Goal: Task Accomplishment & Management: Complete application form

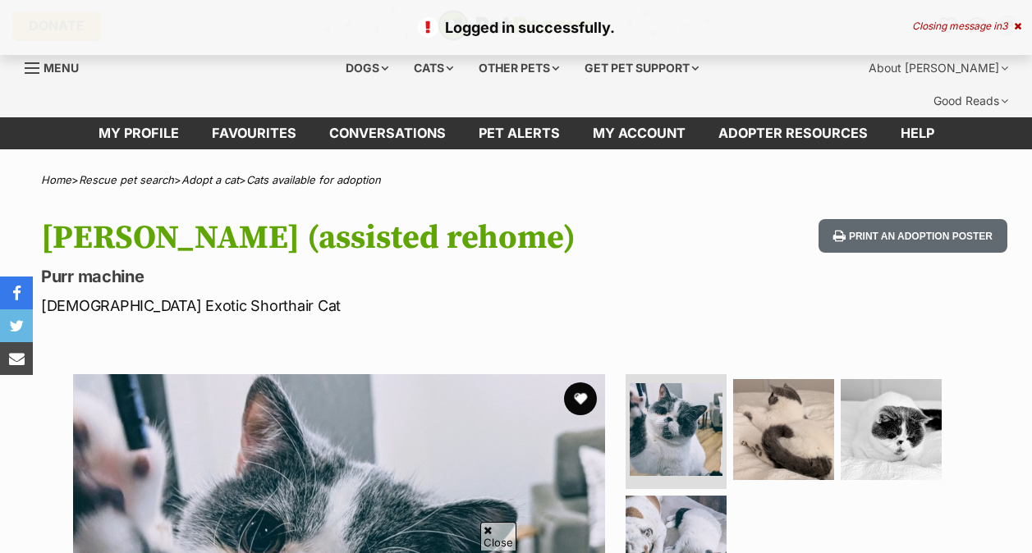
click at [1016, 23] on icon at bounding box center [1017, 26] width 7 height 10
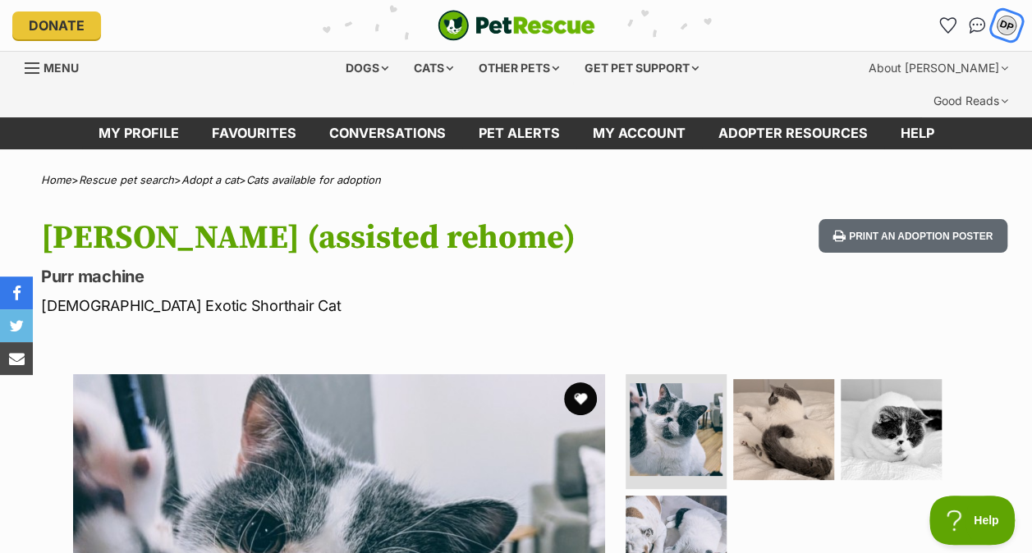
click at [1001, 20] on div "DP" at bounding box center [1006, 25] width 21 height 21
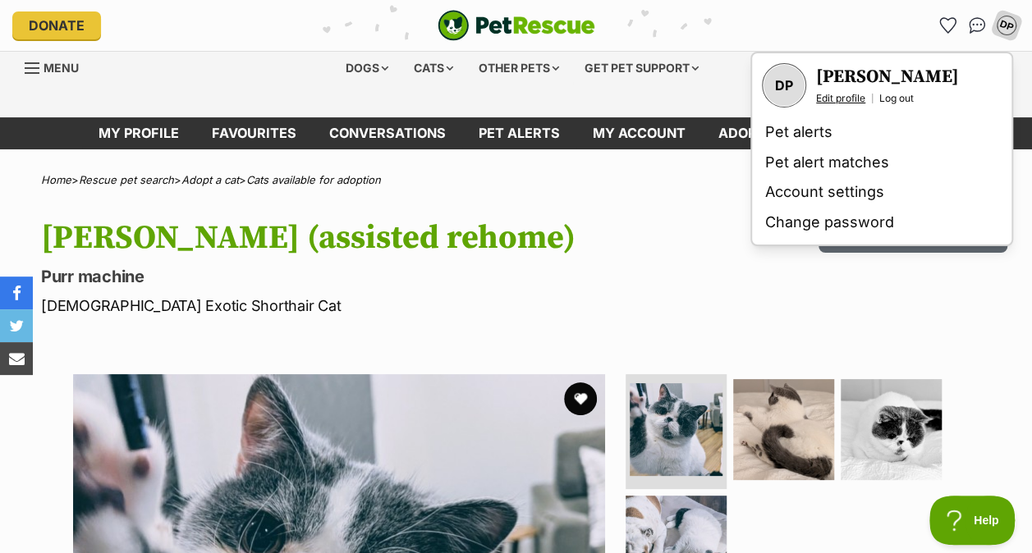
click at [844, 93] on link "Edit profile" at bounding box center [840, 98] width 49 height 13
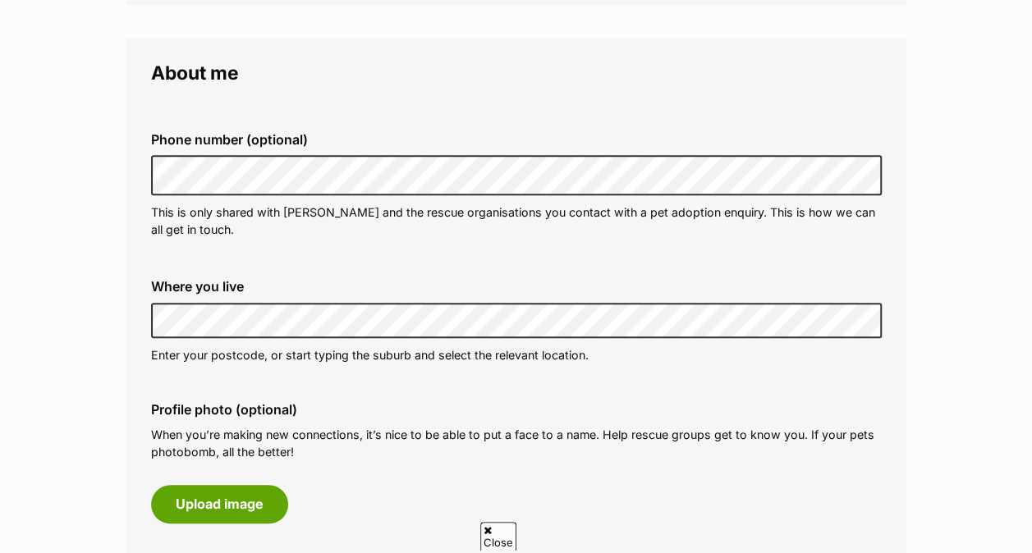
scroll to position [492, 0]
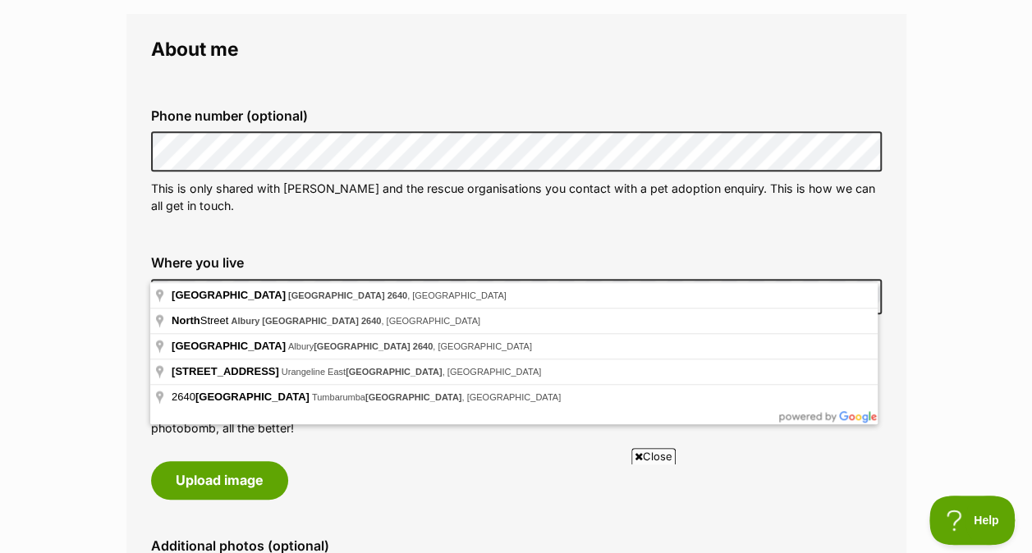
scroll to position [0, 0]
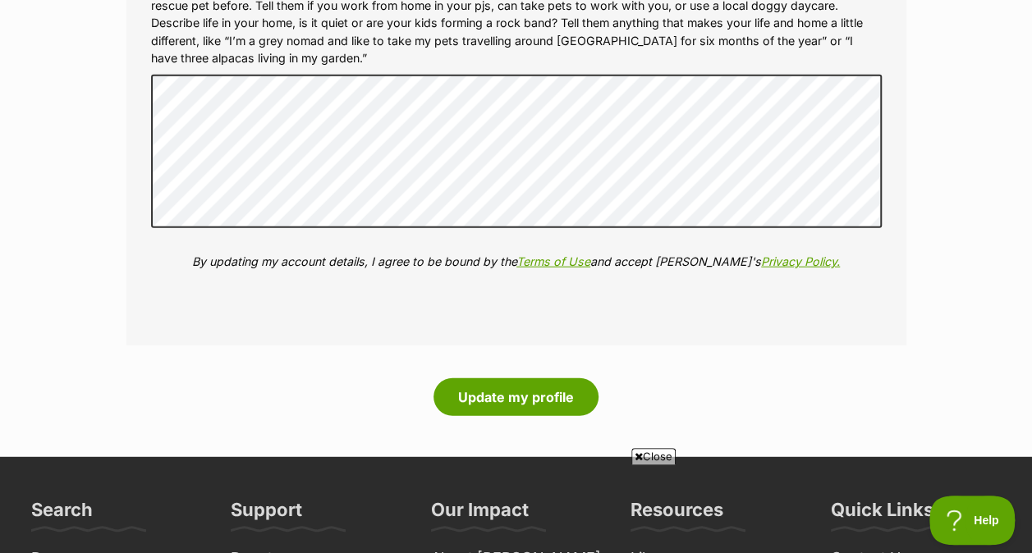
scroll to position [1970, 0]
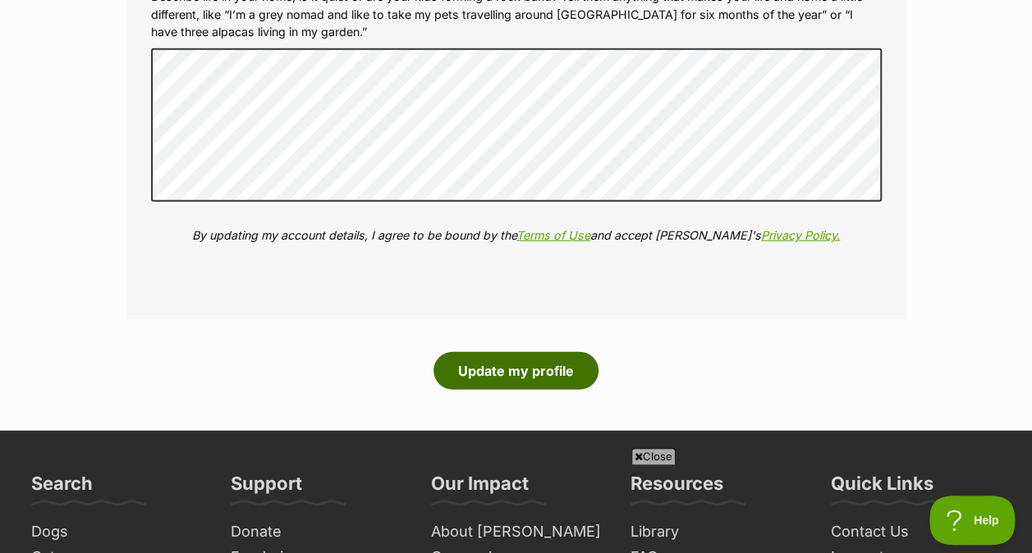
click at [515, 355] on button "Update my profile" at bounding box center [515, 371] width 165 height 38
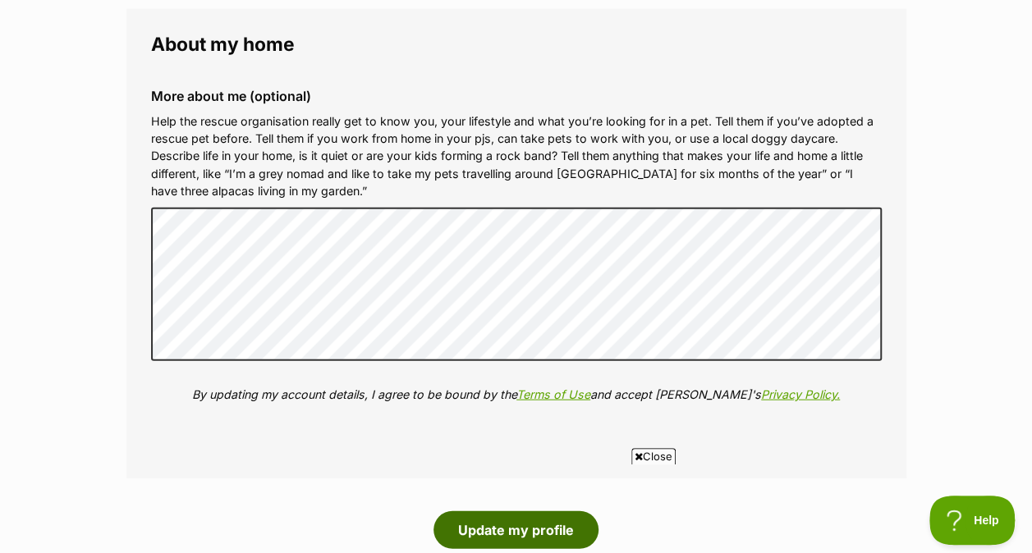
scroll to position [1469, 0]
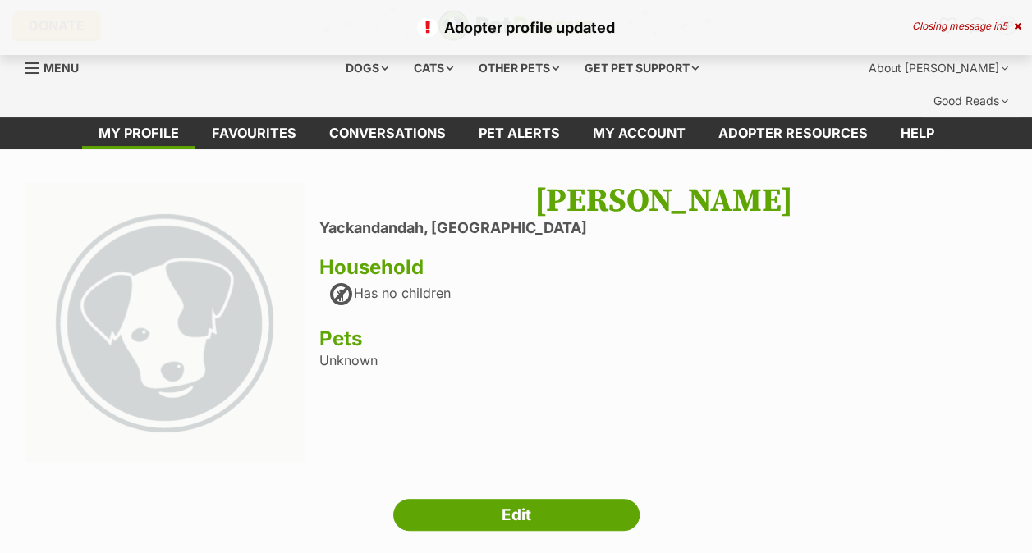
click at [1017, 26] on icon at bounding box center [1017, 26] width 7 height 10
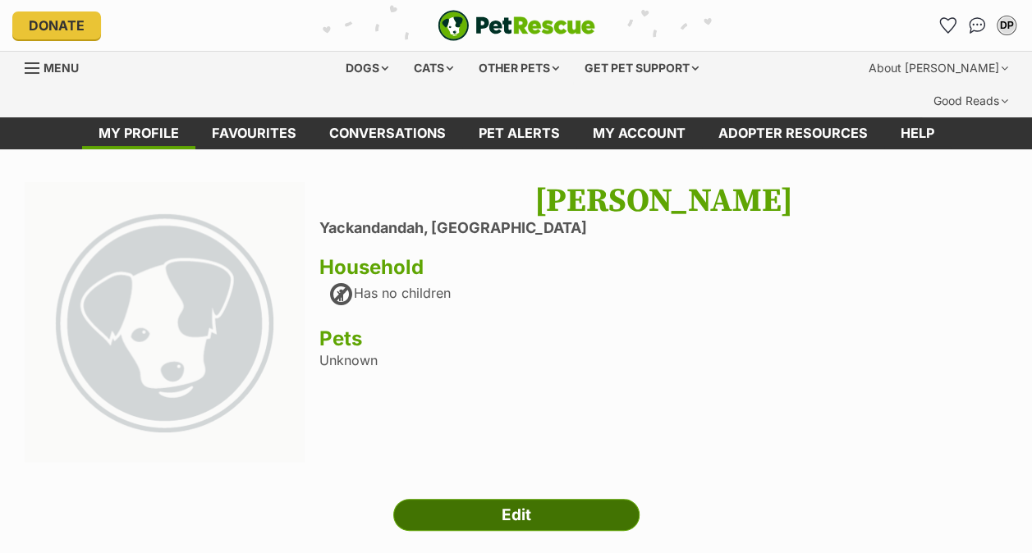
click at [461, 499] on link "Edit" at bounding box center [516, 515] width 246 height 33
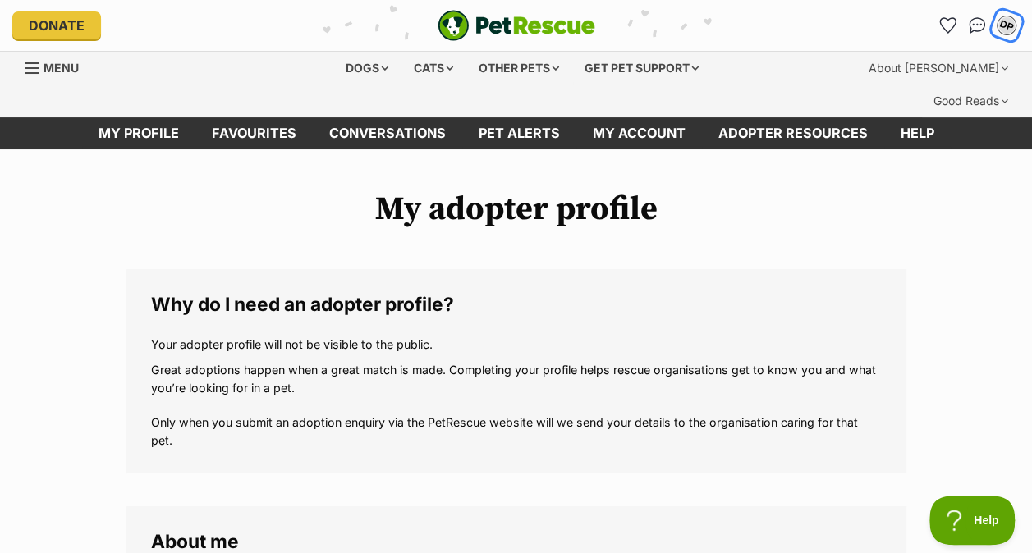
click at [1007, 21] on div "DP" at bounding box center [1006, 25] width 21 height 21
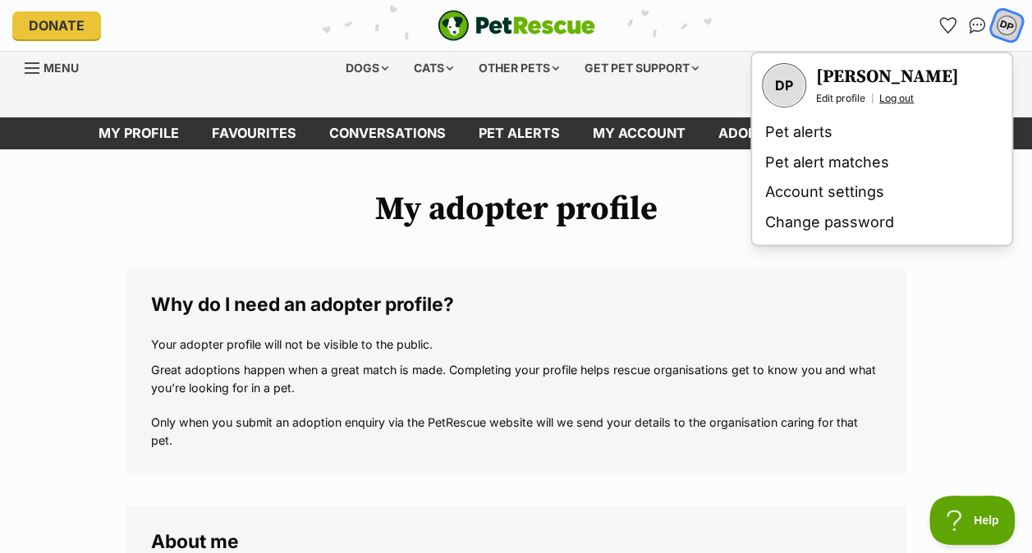
click at [900, 100] on link "Log out" at bounding box center [896, 98] width 34 height 13
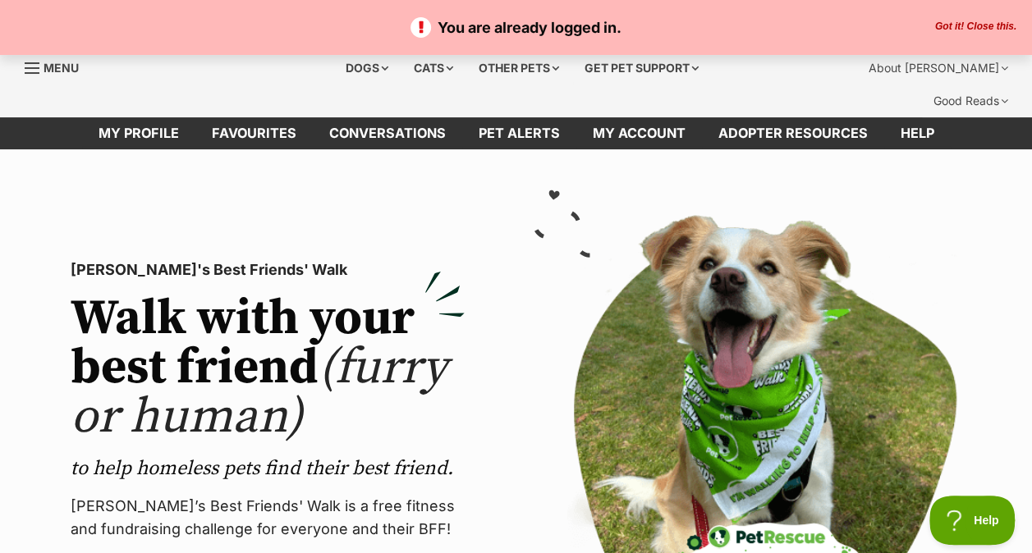
click at [985, 21] on button "Got it! Close this." at bounding box center [975, 27] width 91 height 13
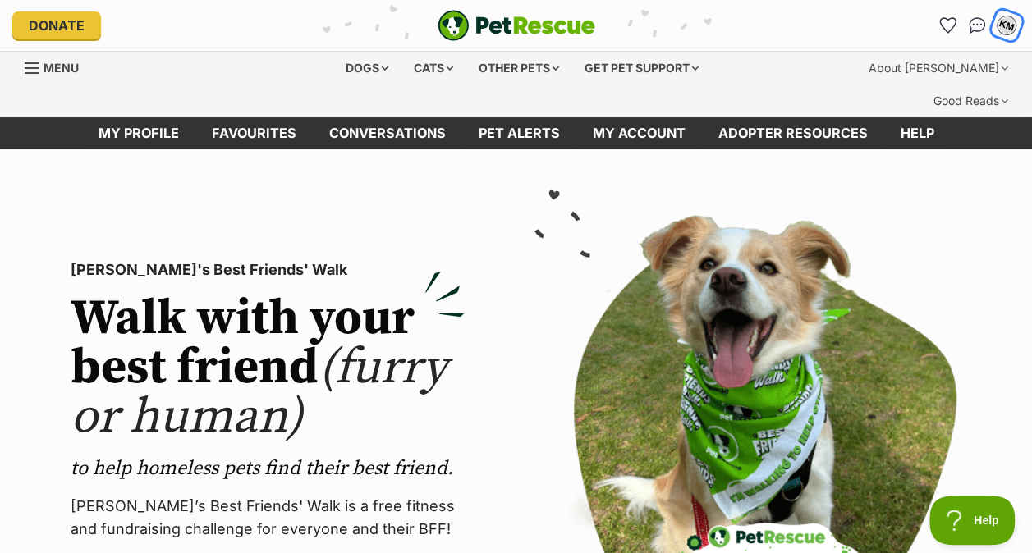
click at [1008, 18] on div "KM" at bounding box center [1006, 25] width 21 height 21
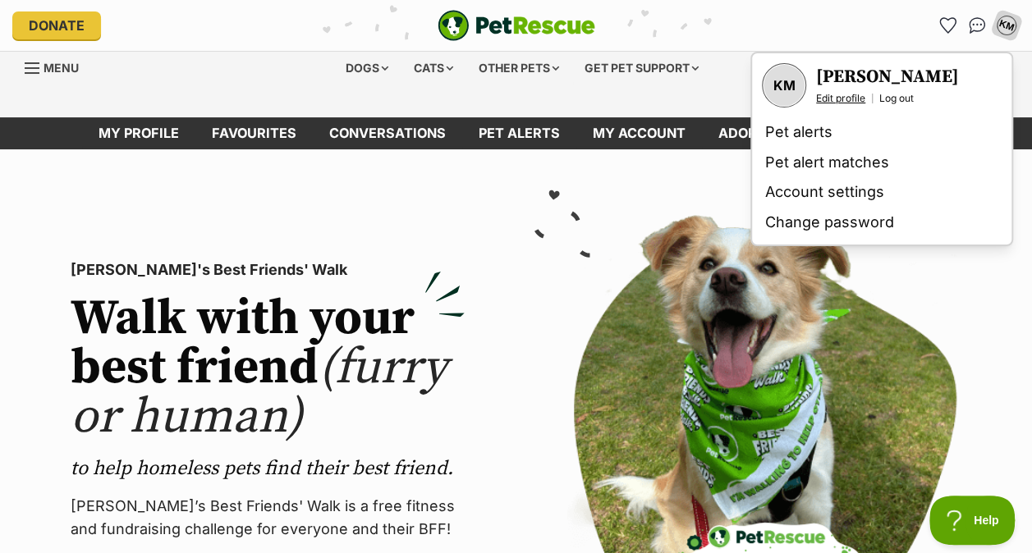
click at [847, 97] on link "Edit profile" at bounding box center [840, 98] width 49 height 13
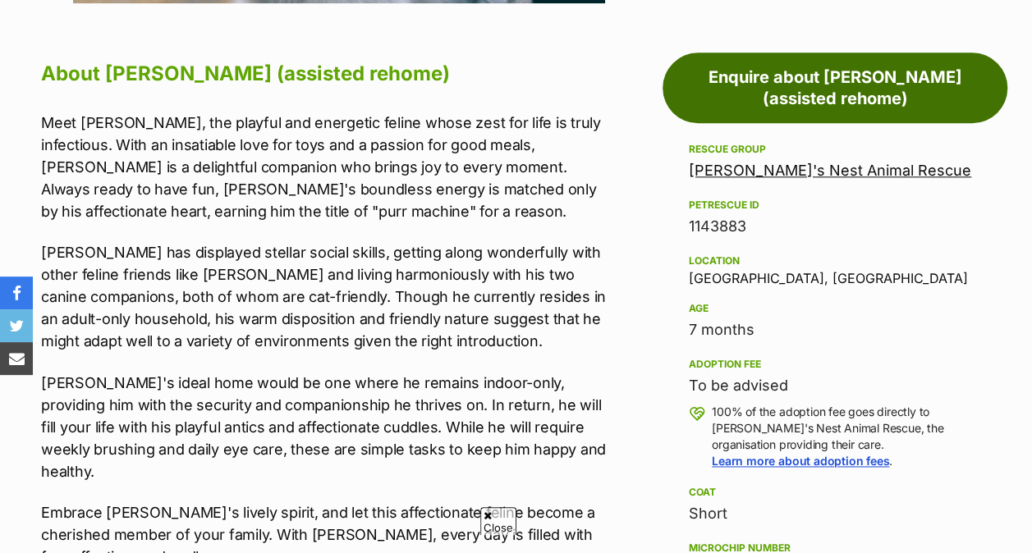
click at [748, 53] on link "Enquire about [PERSON_NAME] (assisted rehome)" at bounding box center [834, 88] width 345 height 71
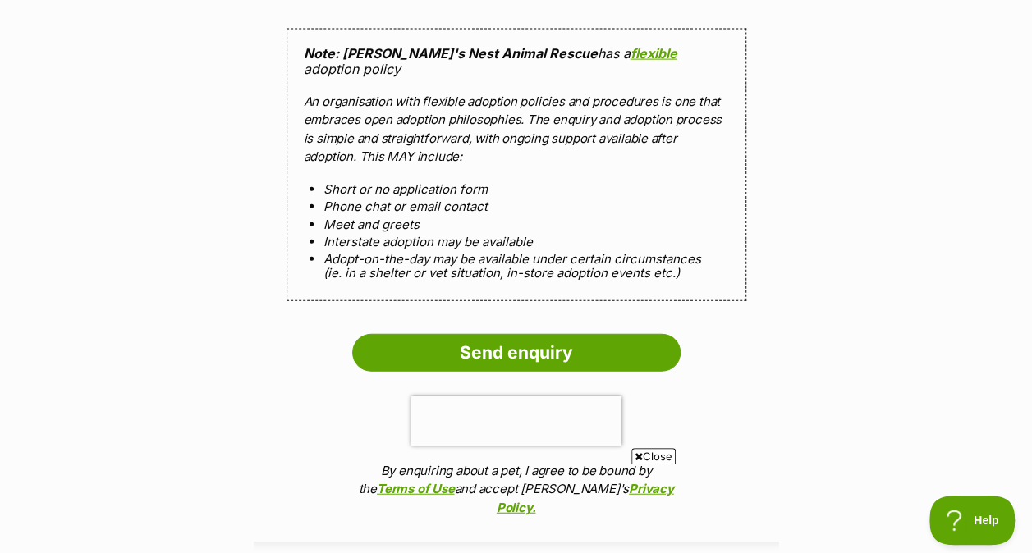
scroll to position [1806, 0]
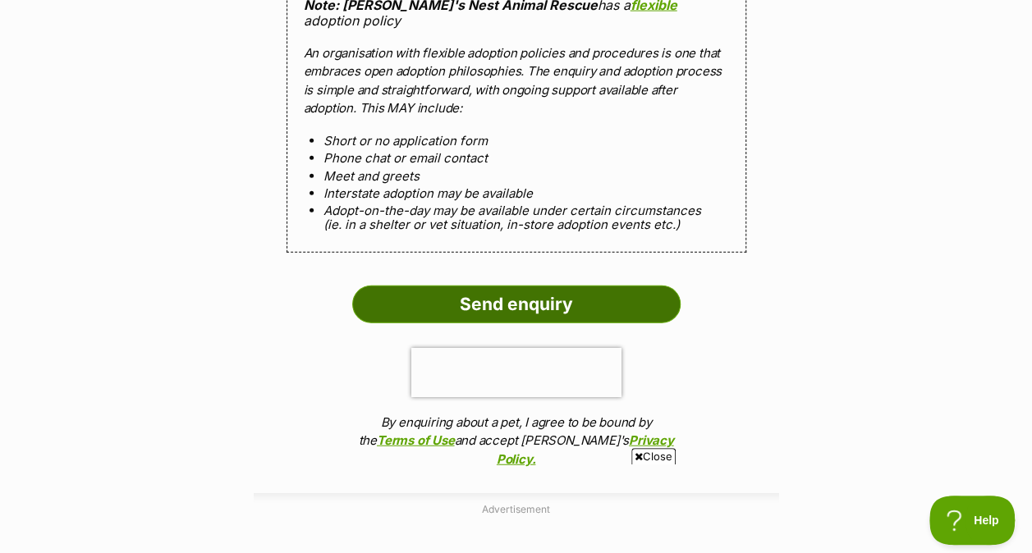
click at [469, 286] on input "Send enquiry" at bounding box center [516, 305] width 328 height 38
click at [480, 286] on input "Send enquiry" at bounding box center [516, 305] width 328 height 38
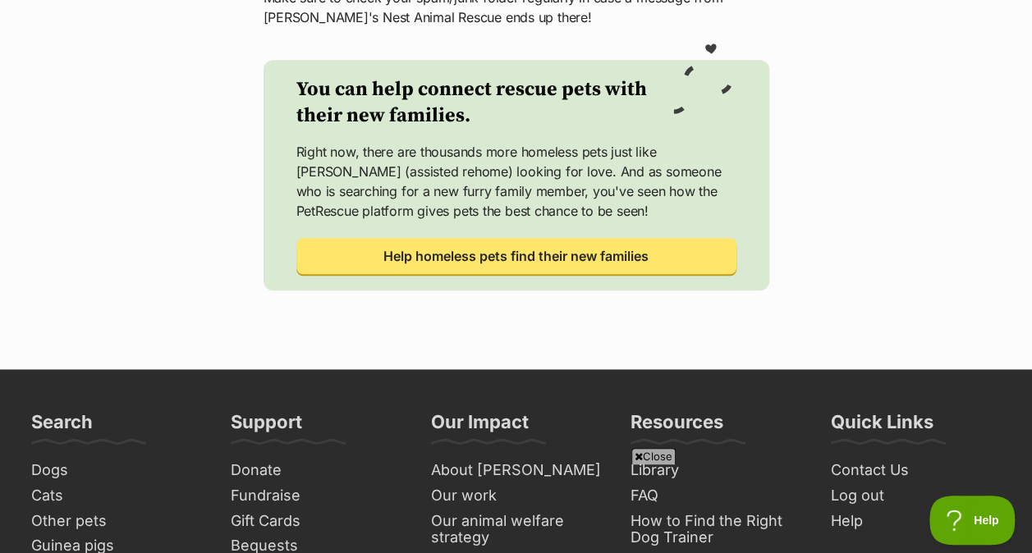
scroll to position [821, 0]
